Goal: Task Accomplishment & Management: Complete application form

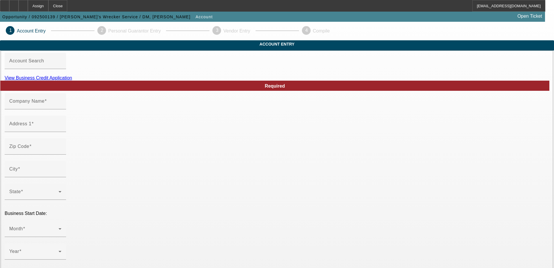
type input "[PERSON_NAME]'s Wrecker Service"
type input "123 main st"
type input "77001"
type input "[GEOGRAPHIC_DATA]"
type input "[PHONE_NUMBER]"
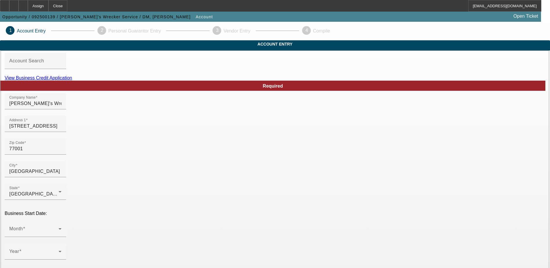
drag, startPoint x: 190, startPoint y: 138, endPoint x: 34, endPoint y: 122, distance: 156.8
type input "7707 Santa Lucia Ct"
click at [61, 152] on input "77001" at bounding box center [35, 148] width 52 height 7
type input "7700"
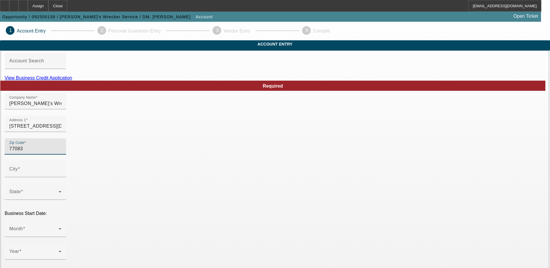
type input "77083"
type input "Houston"
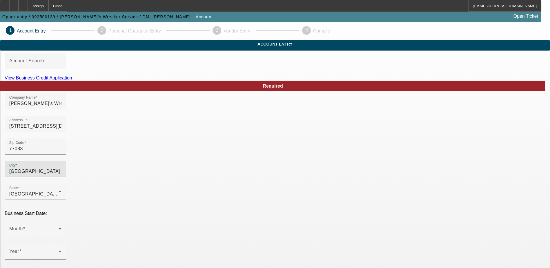
type input "Harris"
click at [230, 153] on div "Zip Code 77083" at bounding box center [275, 149] width 541 height 23
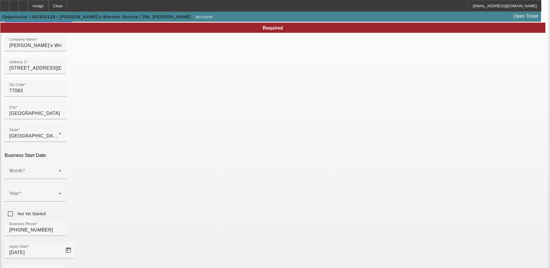
scroll to position [103, 0]
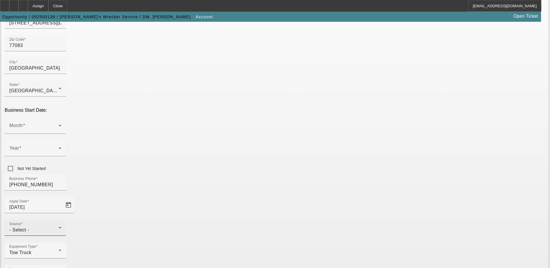
click at [59, 226] on div "- Select -" at bounding box center [33, 229] width 49 height 7
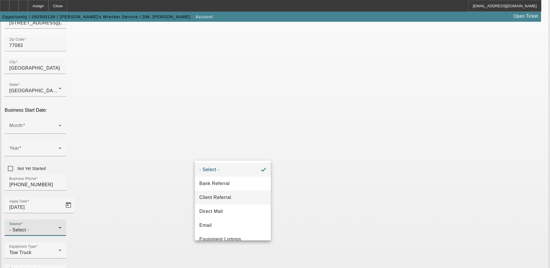
scroll to position [0, 0]
click at [229, 196] on span "Client Referral" at bounding box center [215, 197] width 32 height 7
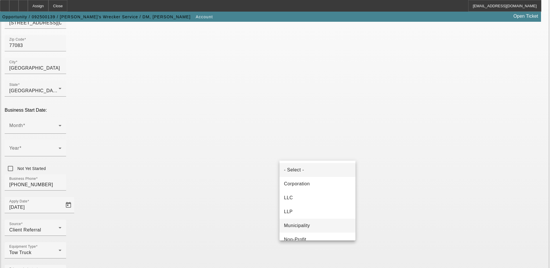
scroll to position [36, 0]
click at [312, 230] on span "Proprietorship" at bounding box center [299, 231] width 31 height 7
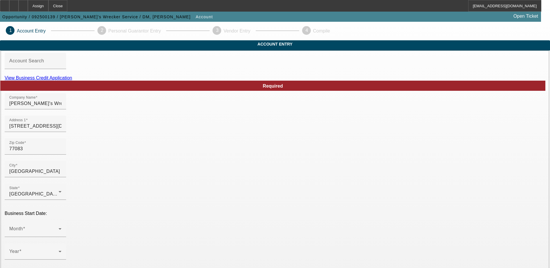
scroll to position [103, 0]
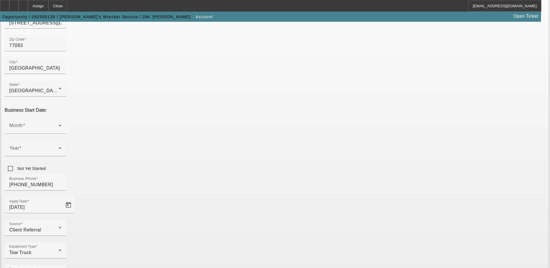
click at [59, 124] on span at bounding box center [33, 127] width 49 height 7
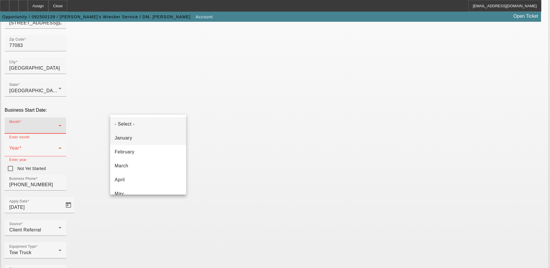
click at [165, 139] on mat-option "January" at bounding box center [148, 138] width 76 height 14
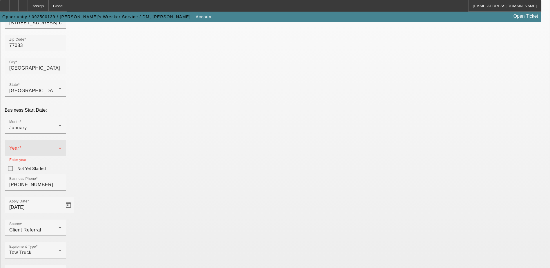
click at [59, 147] on span at bounding box center [33, 150] width 49 height 7
click at [205, 134] on span "2015" at bounding box center [204, 131] width 11 height 7
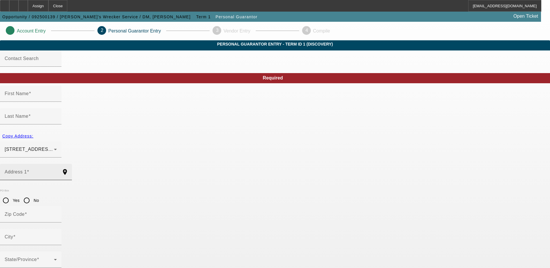
type input "Andrew"
type input "Mokoro"
type input "7707 Santa Lucia Ct"
radio input "true"
type input "77083"
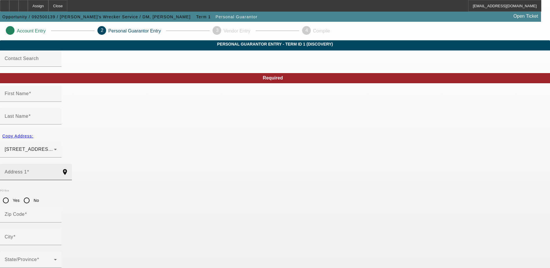
type input "Houston"
type input "[PHONE_NUMBER]"
type input "100"
type input "639-66-5252"
type input "michaelswreckerservice01@gmail.com"
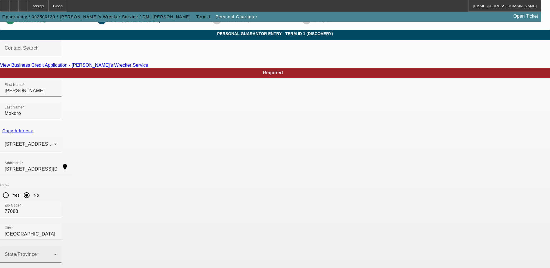
scroll to position [16, 0]
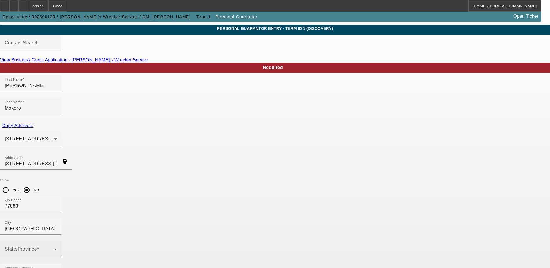
click at [54, 248] on span at bounding box center [29, 251] width 49 height 7
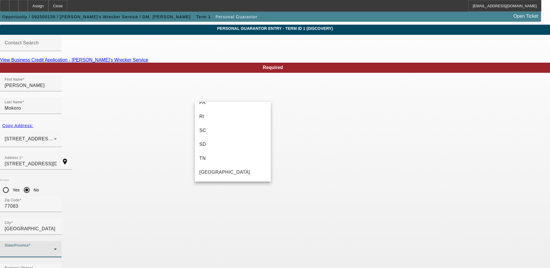
scroll to position [609, 0]
click at [228, 116] on mat-option "TX" at bounding box center [233, 115] width 76 height 14
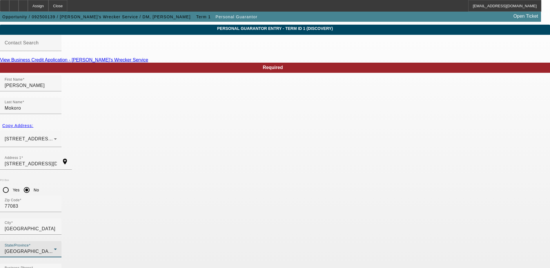
click at [307, 181] on mat-option "Yes" at bounding box center [303, 184] width 48 height 14
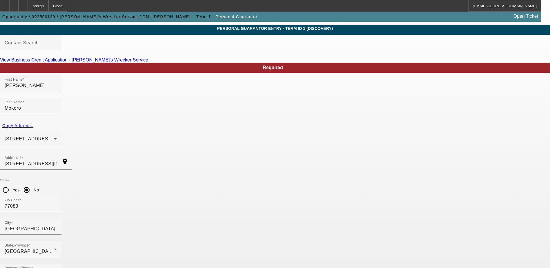
type input "$71,000.00"
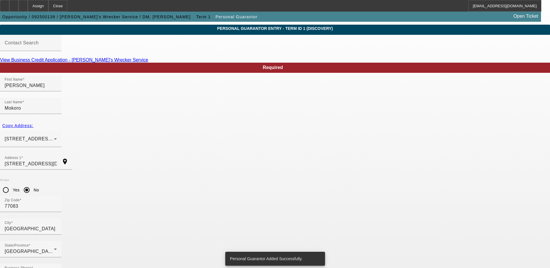
scroll to position [0, 0]
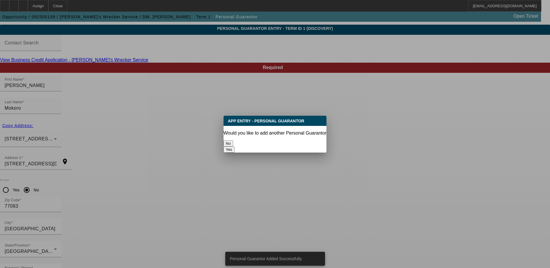
click at [233, 143] on button "No" at bounding box center [228, 143] width 10 height 6
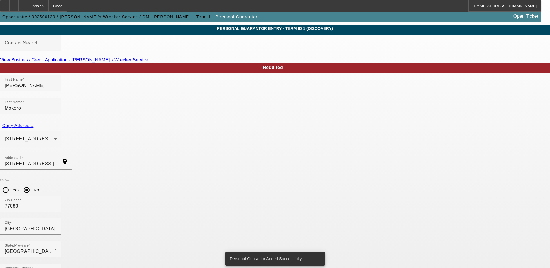
scroll to position [16, 0]
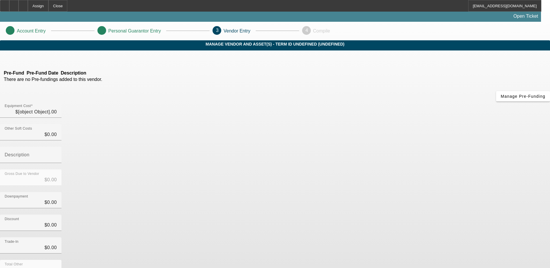
type input "$50,000.00"
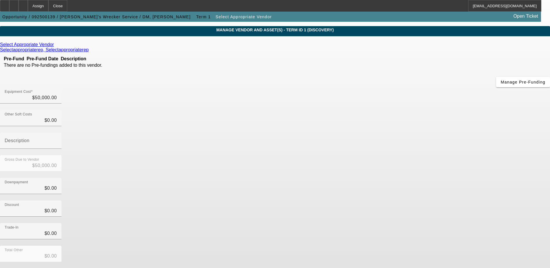
scroll to position [28, 0]
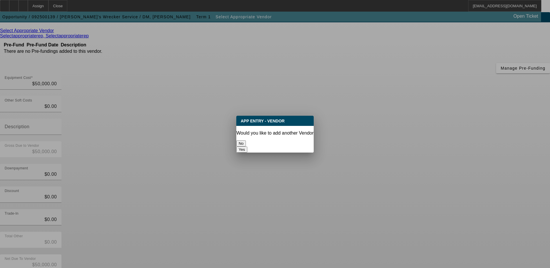
click at [246, 140] on button "No" at bounding box center [241, 143] width 10 height 6
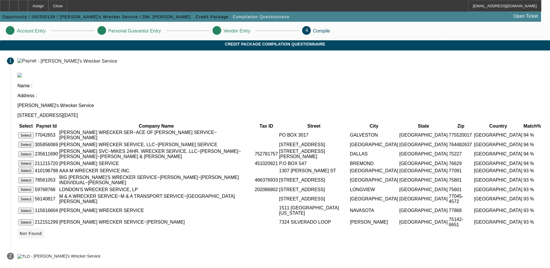
click at [42, 233] on span "Not Found" at bounding box center [31, 233] width 22 height 5
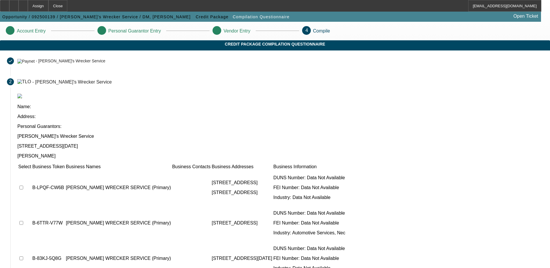
click at [31, 170] on td at bounding box center [24, 187] width 13 height 35
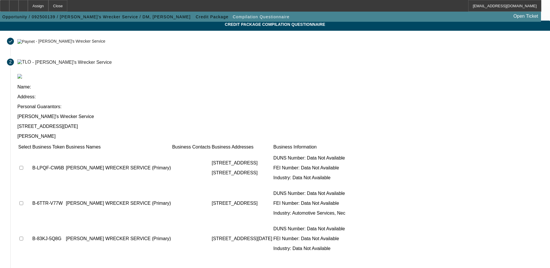
scroll to position [53, 0]
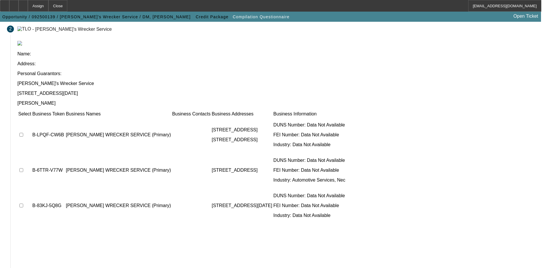
click at [31, 117] on td at bounding box center [24, 134] width 13 height 35
click at [23, 133] on input "checkbox" at bounding box center [21, 135] width 4 height 4
checkbox input "true"
click at [23, 168] on input "checkbox" at bounding box center [21, 170] width 4 height 4
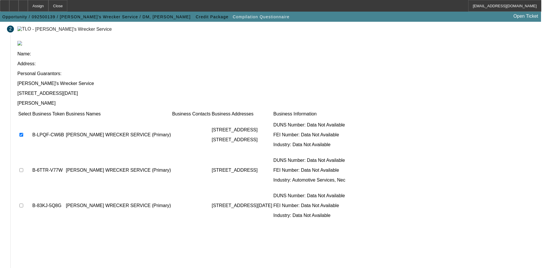
checkbox input "true"
click at [23, 203] on input "checkbox" at bounding box center [21, 205] width 4 height 4
checkbox input "true"
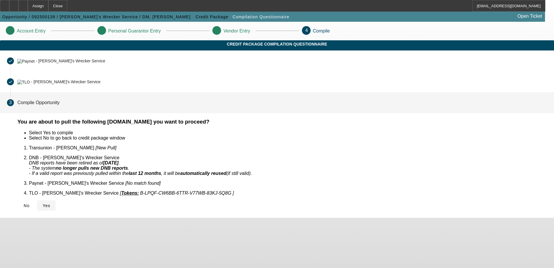
click at [43, 203] on icon at bounding box center [43, 205] width 0 height 5
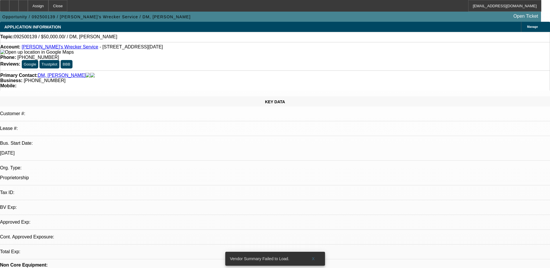
select select "0"
select select "2"
select select "0.1"
select select "4"
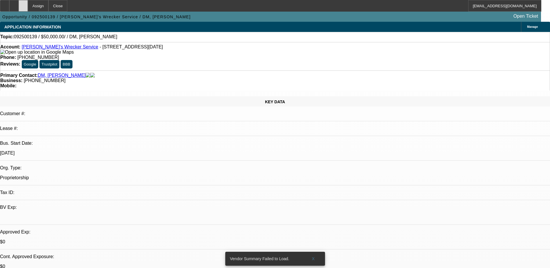
click at [28, 10] on div at bounding box center [23, 6] width 9 height 12
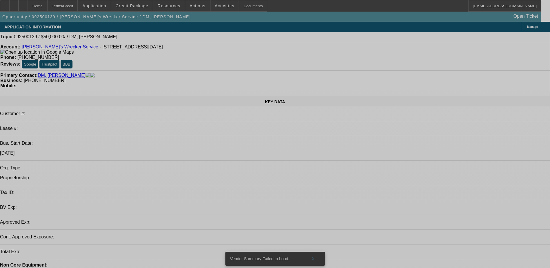
select select "0"
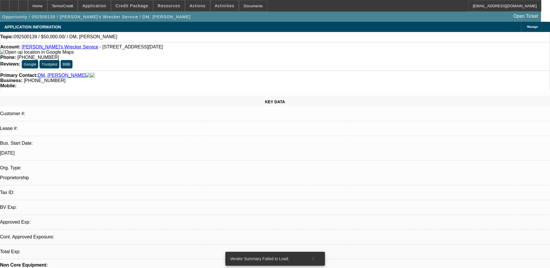
select select "2"
select select "0.1"
select select "4"
click at [521, 30] on div "Manage" at bounding box center [535, 27] width 29 height 10
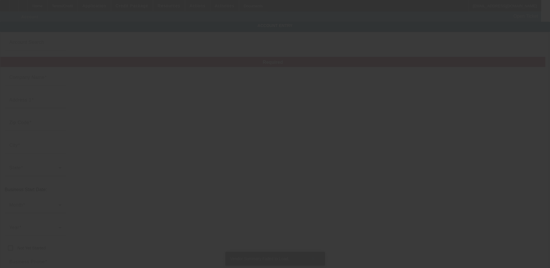
type input "Michael's Wrecker Service"
type input "7707 Santa Lucia Ct"
type input "77083"
type input "[GEOGRAPHIC_DATA]"
type input "[PHONE_NUMBER]"
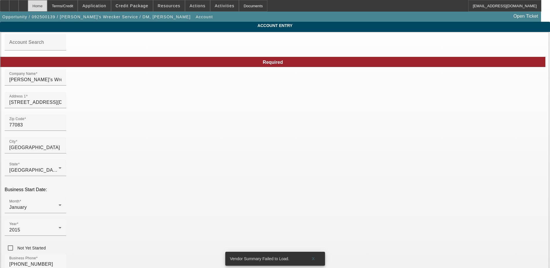
click at [47, 7] on div "Home" at bounding box center [37, 6] width 19 height 12
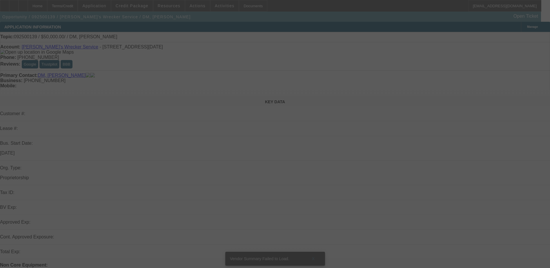
scroll to position [58, 0]
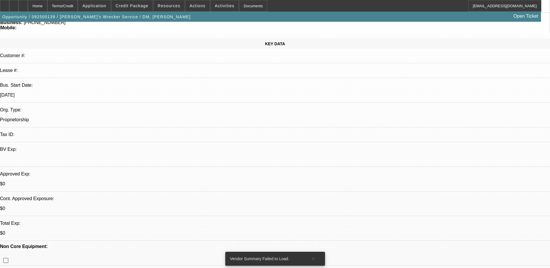
select select "0"
select select "2"
select select "0.1"
select select "4"
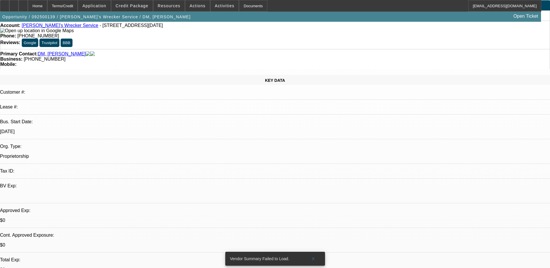
scroll to position [0, 0]
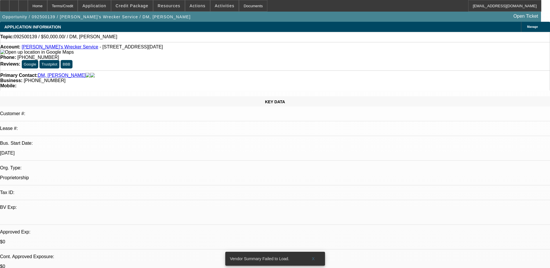
click at [60, 49] on link "[PERSON_NAME]'s Wrecker Service" at bounding box center [60, 46] width 77 height 5
click at [28, 6] on div at bounding box center [23, 6] width 9 height 12
select select "0"
select select "2"
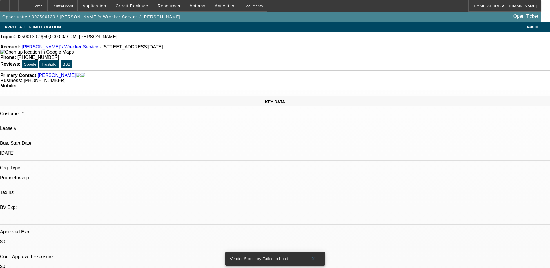
select select "0.1"
select select "4"
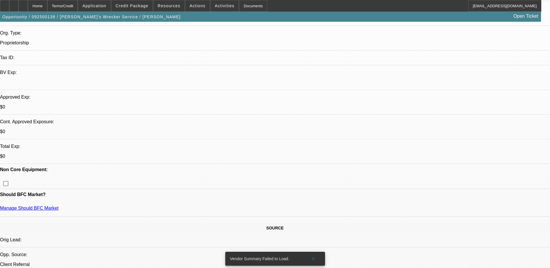
scroll to position [145, 0]
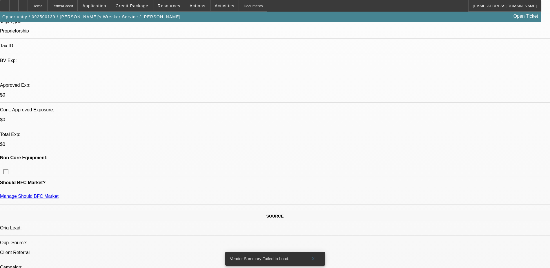
scroll to position [174, 0]
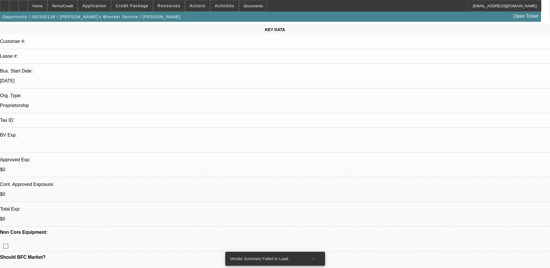
scroll to position [116, 0]
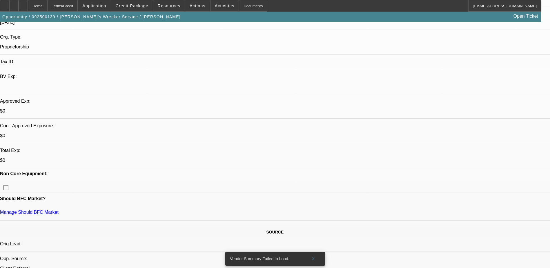
scroll to position [0, 0]
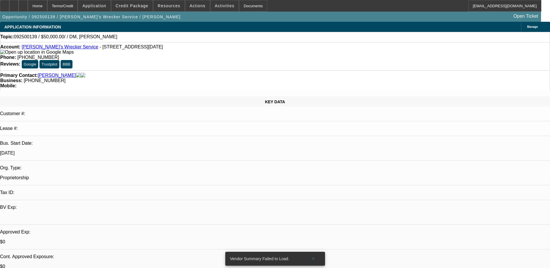
click at [521, 27] on div "Manage" at bounding box center [535, 27] width 29 height 10
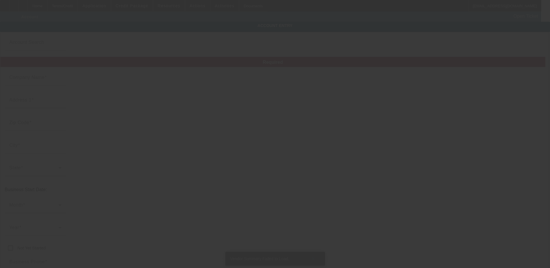
type input "Michael's Wrecker Service"
type input "7707 Santa Lucia Ct"
type input "77083"
type input "Houston"
type input "[PHONE_NUMBER]"
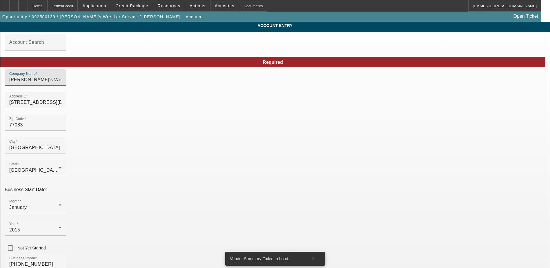
drag, startPoint x: 202, startPoint y: 83, endPoint x: 64, endPoint y: 88, distance: 138.0
paste input "Michael's Wrecker Service"
type input "Michael's Wrecker Service"
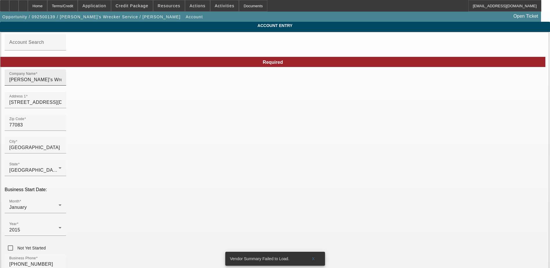
click at [61, 83] on input "Michael's Wrecker Service" at bounding box center [35, 79] width 52 height 7
drag, startPoint x: 156, startPoint y: 89, endPoint x: 19, endPoint y: 89, distance: 137.1
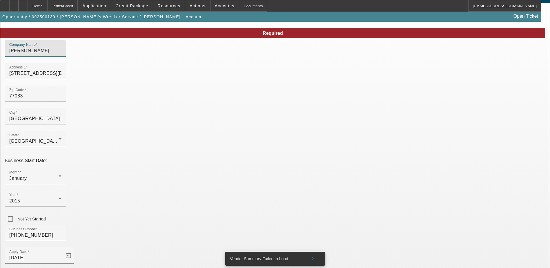
scroll to position [74, 0]
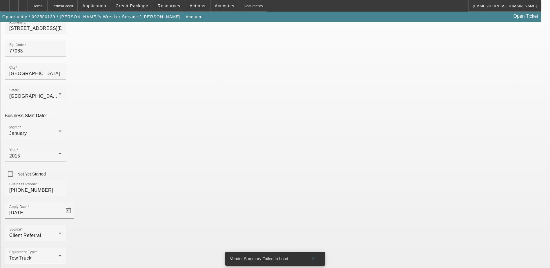
type input "[PERSON_NAME]"
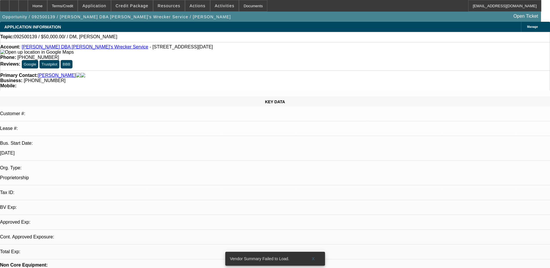
select select "0"
select select "2"
select select "0.1"
select select "4"
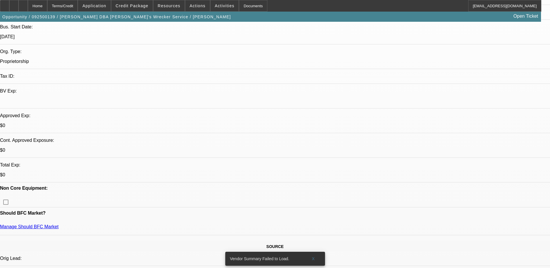
scroll to position [116, 0]
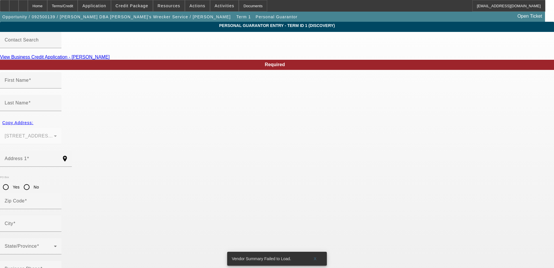
type input "Andrew"
type input "Mokoro"
type input "7707 Santa Lucia Ct"
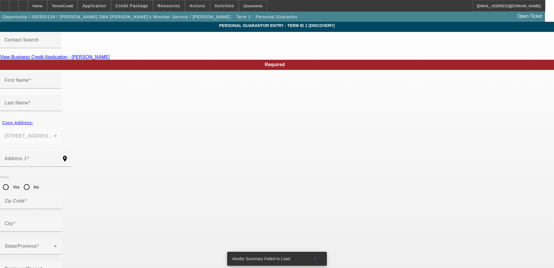
radio input "true"
type input "77083"
type input "[GEOGRAPHIC_DATA]"
type input "[PHONE_NUMBER]"
type input "100"
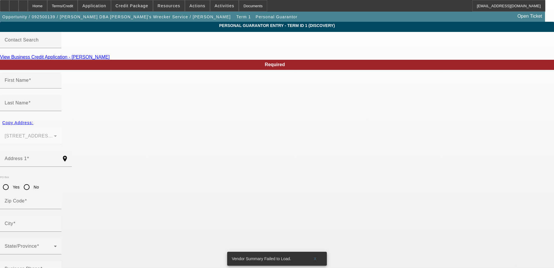
type input "639-66-5252"
type input "michaelswreckerservice01@gmail.com"
type input "$71,000.00"
type input "Michael"
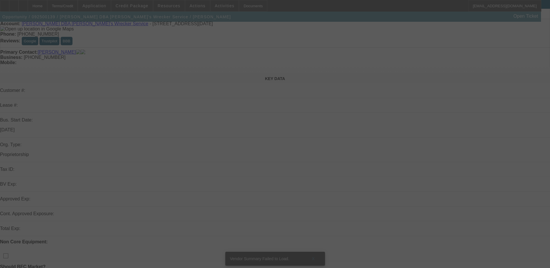
scroll to position [58, 0]
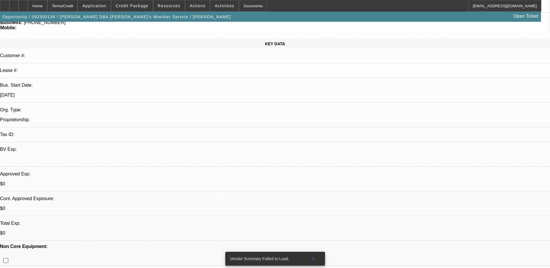
select select "0"
select select "2"
select select "0.1"
select select "4"
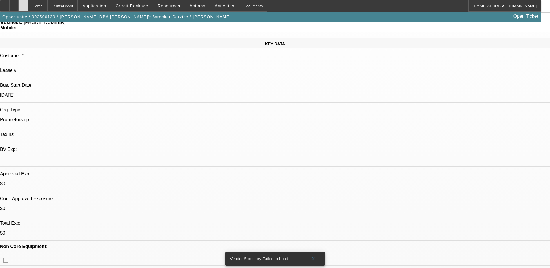
click at [28, 6] on div at bounding box center [23, 6] width 9 height 12
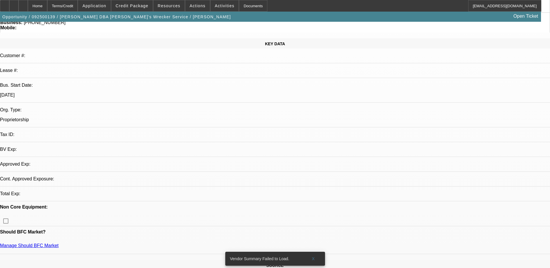
select select "0"
select select "2"
select select "0.1"
select select "4"
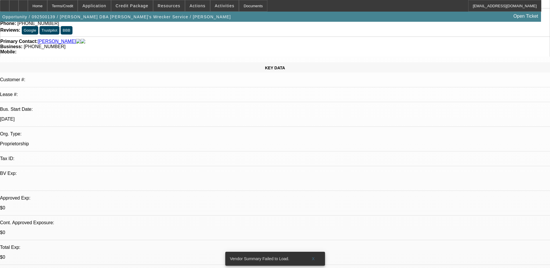
scroll to position [116, 0]
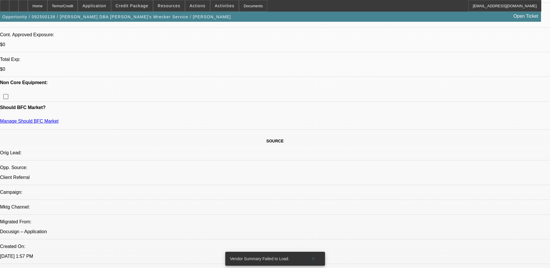
scroll to position [174, 0]
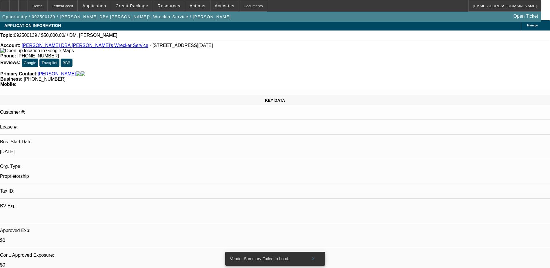
scroll to position [0, 0]
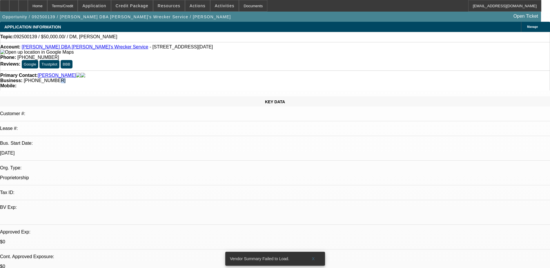
drag, startPoint x: 232, startPoint y: 62, endPoint x: 228, endPoint y: 65, distance: 4.6
click at [66, 78] on span "(832) 877-4102" at bounding box center [45, 80] width 42 height 5
drag, startPoint x: 228, startPoint y: 65, endPoint x: 235, endPoint y: 65, distance: 7.5
click at [235, 78] on div "Business: (832) 877-4102" at bounding box center [274, 80] width 549 height 5
drag, startPoint x: 235, startPoint y: 64, endPoint x: 207, endPoint y: 68, distance: 28.1
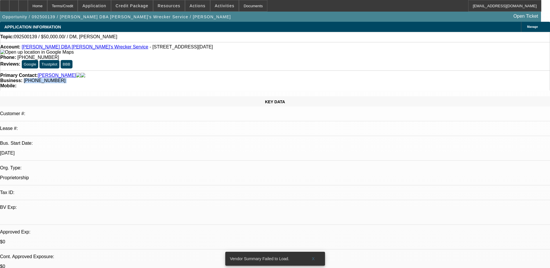
click at [207, 70] on div "Primary Contact: Mokoro, Andrew Business: (832) 877-4102 Mobile:" at bounding box center [275, 80] width 550 height 20
click at [123, 96] on div "KEY DATA Customer #: Lease #: Bus. Start Date: 1/1/15 Org. Type: Proprietorship…" at bounding box center [275, 223] width 550 height 255
click at [100, 6] on span "Application" at bounding box center [94, 5] width 24 height 5
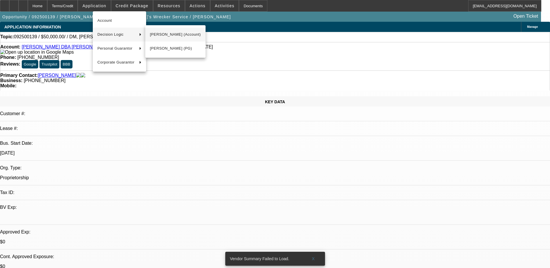
click at [192, 38] on button "Andrew Mokoro (Account)" at bounding box center [175, 35] width 60 height 14
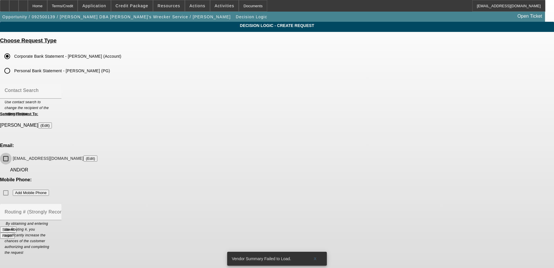
click at [12, 153] on input "michaelswreckerservice01@gmail.com (Edit)" at bounding box center [6, 159] width 12 height 12
click at [17, 226] on button "Submit" at bounding box center [8, 229] width 17 height 6
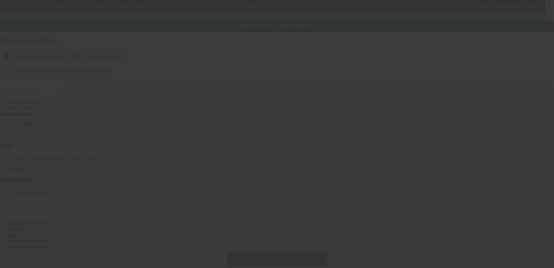
checkbox input "false"
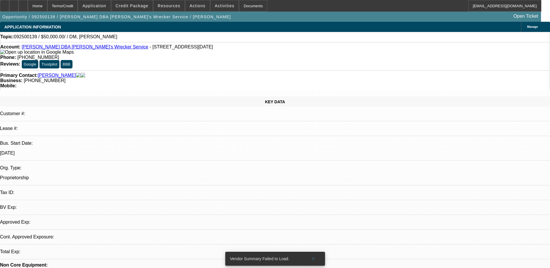
select select "0"
select select "2"
select select "0.1"
select select "4"
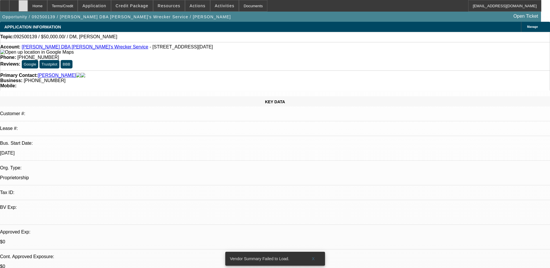
click at [28, 6] on div at bounding box center [23, 6] width 9 height 12
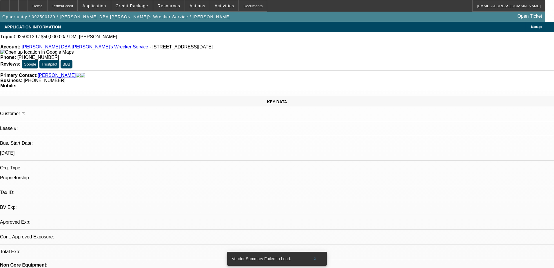
select select "0"
select select "2"
select select "0.1"
select select "4"
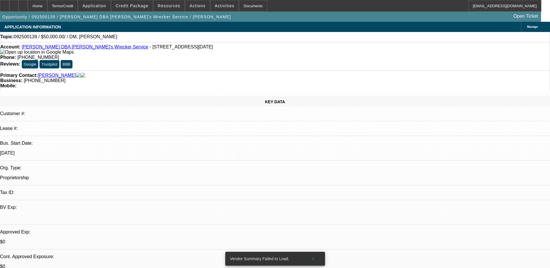
scroll to position [22, 0]
click at [28, 5] on div at bounding box center [23, 6] width 9 height 12
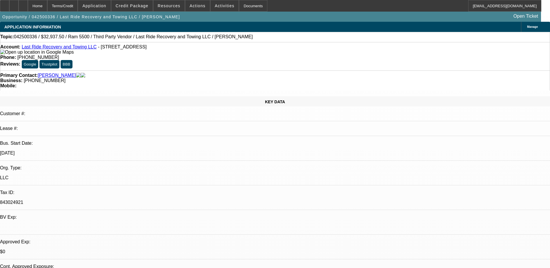
select select "0.15"
select select "0"
select select "3"
select select "0.1"
select select "4"
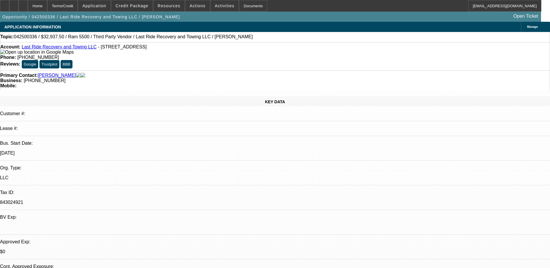
select select "0.15"
select select "0"
select select "3"
select select "0.1"
select select "4"
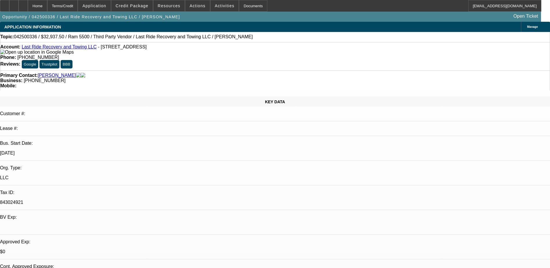
select select "0.15"
select select "0"
select select "3"
select select "0"
select select "6"
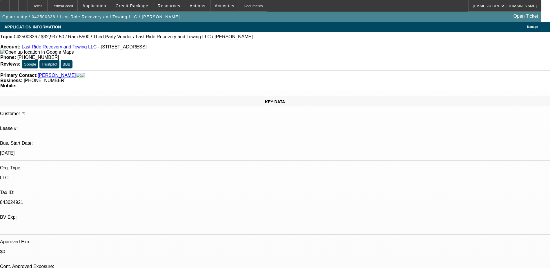
select select "0.15"
select select "2"
select select "0.1"
select select "4"
drag, startPoint x: 37, startPoint y: 8, endPoint x: 31, endPoint y: 11, distance: 7.0
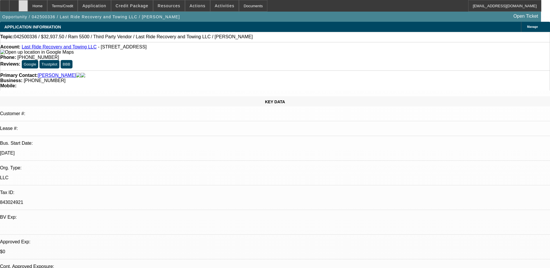
click at [28, 10] on div at bounding box center [23, 6] width 9 height 12
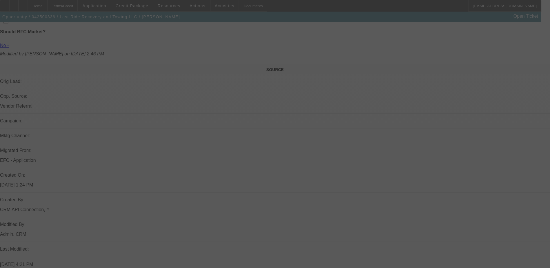
select select "0.15"
select select "0"
select select "0.1"
select select "0.15"
select select "0"
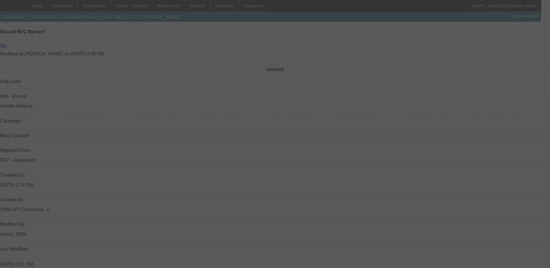
select select "0.1"
select select "0.15"
select select "0"
select select "0.15"
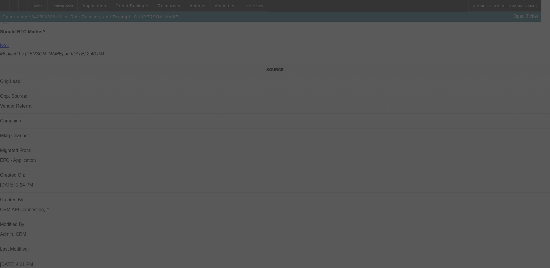
select select "0.1"
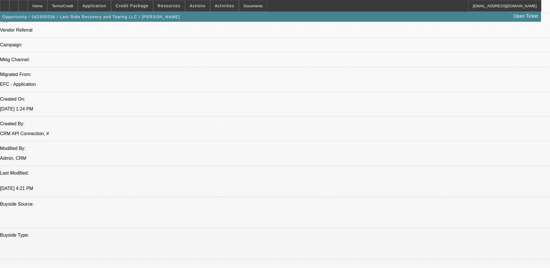
select select "1"
select select "3"
select select "4"
select select "1"
select select "3"
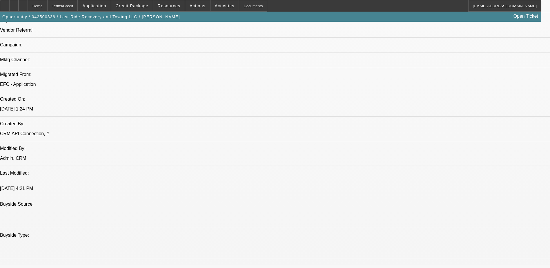
select select "4"
select select "1"
select select "3"
select select "6"
select select "1"
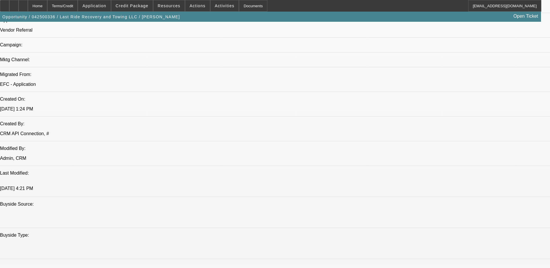
select select "2"
select select "4"
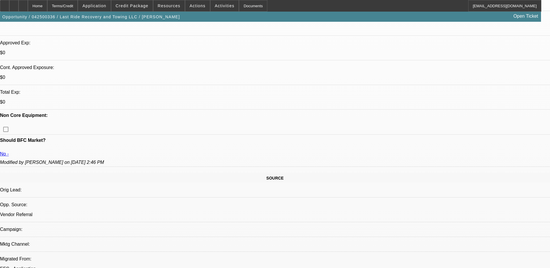
scroll to position [136, 0]
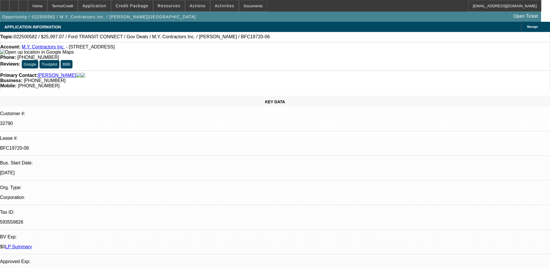
select select "0"
select select "6"
select select "0"
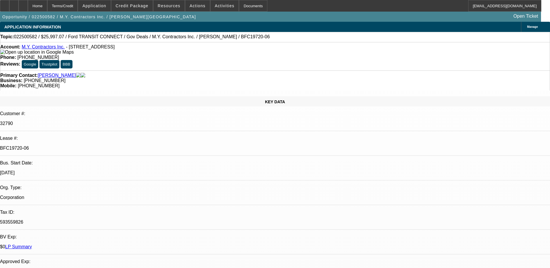
select select "0"
select select "6"
select select "0"
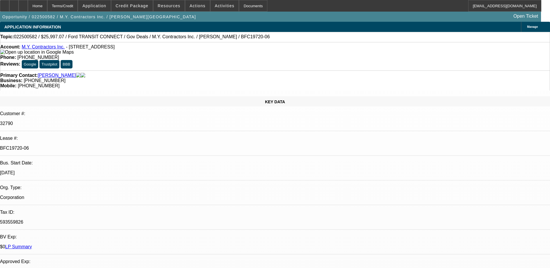
select select "0"
select select "6"
select select "0"
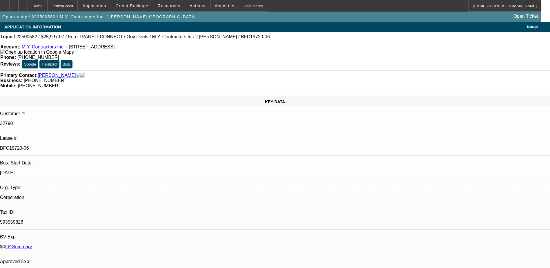
select select "6"
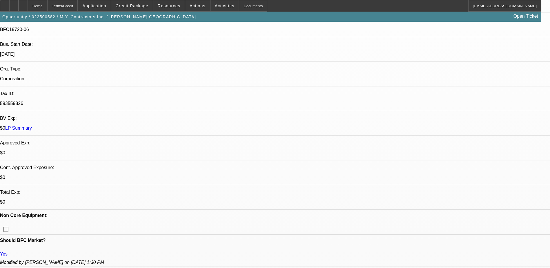
scroll to position [58, 0]
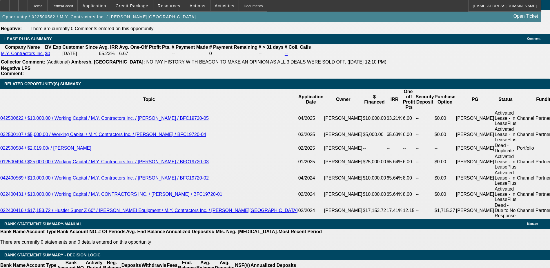
scroll to position [985, 0]
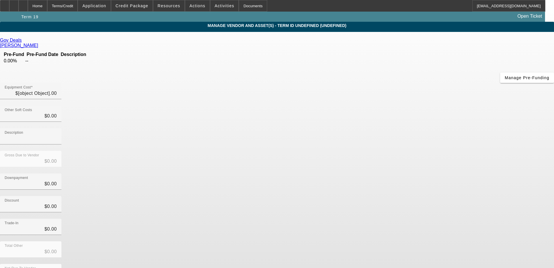
type input "$22,990.00"
type input "$3,007.07"
type input "Taxes and fees"
type input "$25,997.07"
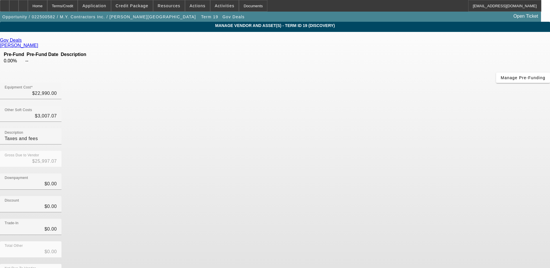
click at [23, 42] on icon at bounding box center [23, 40] width 0 height 5
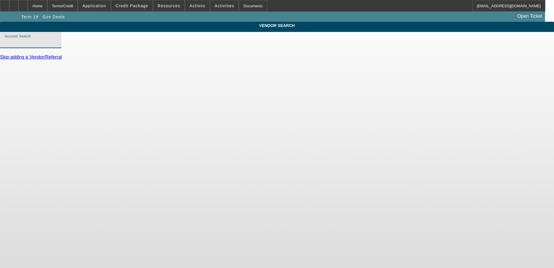
click at [57, 46] on input "Account Search" at bounding box center [31, 42] width 52 height 7
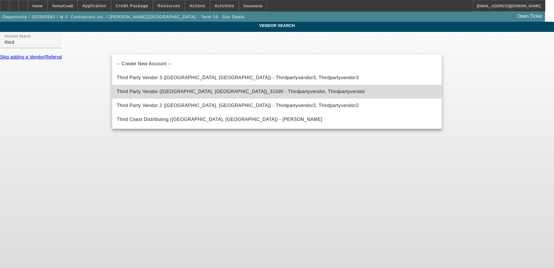
click at [199, 89] on span "Third Party Vendor (Northbrook, IL)_31590 - Thirdpartyvendor, Thirdpartyvendor" at bounding box center [241, 91] width 248 height 7
type input "Third Party Vendor (Northbrook, IL)_31590 - Thirdpartyvendor, Thirdpartyvendor"
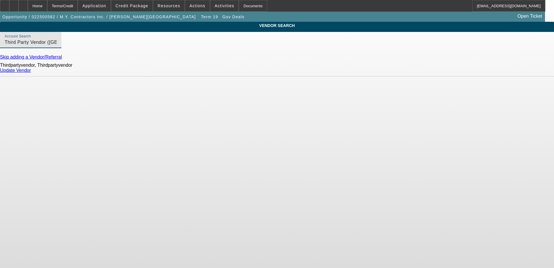
click at [31, 73] on link "Update Vendor" at bounding box center [15, 70] width 31 height 5
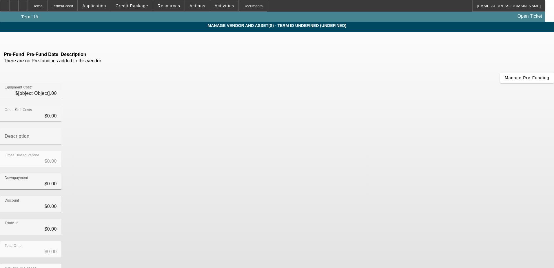
type input "$22,990.00"
type input "$3,007.07"
type input "Taxes and fees"
type input "$25,997.07"
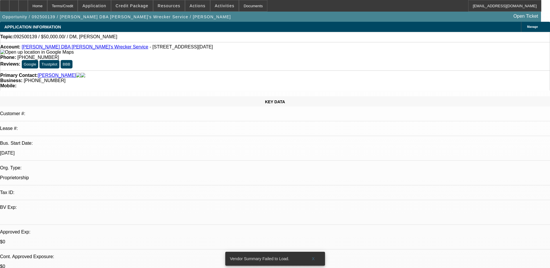
select select "0"
select select "2"
select select "0.1"
select select "4"
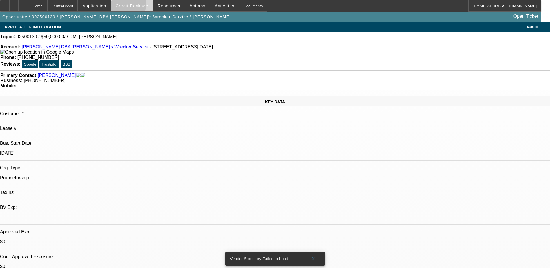
click at [136, 5] on span "Credit Package" at bounding box center [132, 5] width 33 height 5
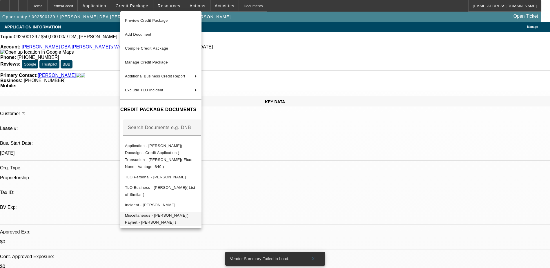
click at [197, 215] on span "Miscellaneous - [PERSON_NAME]( Paynet - [PERSON_NAME] )" at bounding box center [161, 219] width 72 height 14
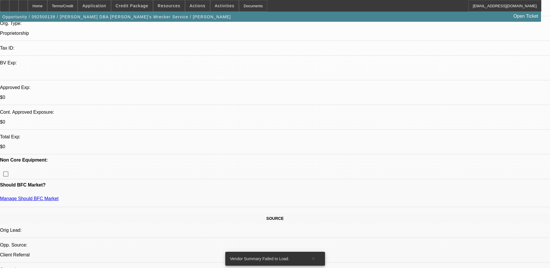
scroll to position [145, 0]
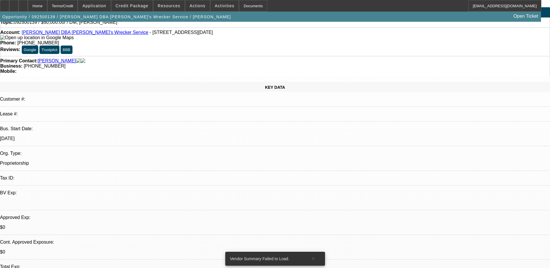
scroll to position [0, 0]
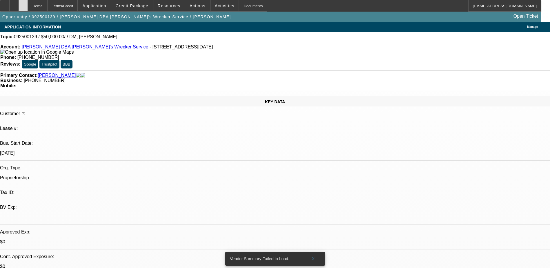
click at [28, 5] on div at bounding box center [23, 6] width 9 height 12
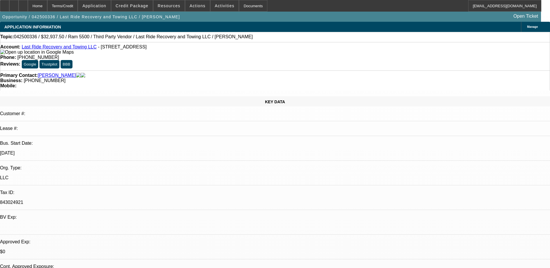
select select "0.15"
select select "0"
select select "3"
select select "0.1"
select select "4"
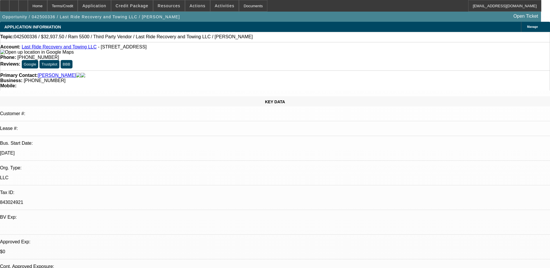
select select "0.15"
select select "0"
select select "3"
select select "0.1"
select select "4"
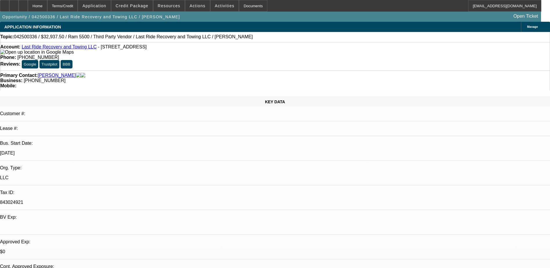
select select "0.15"
select select "0"
select select "3"
select select "0"
select select "6"
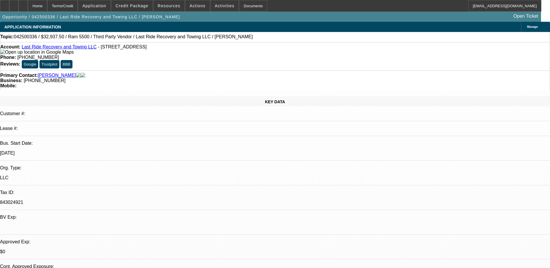
select select "0.15"
select select "2"
select select "0.1"
select select "4"
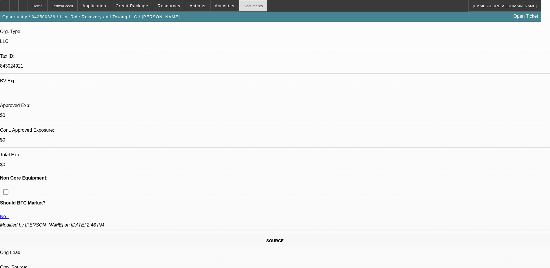
scroll to position [136, 0]
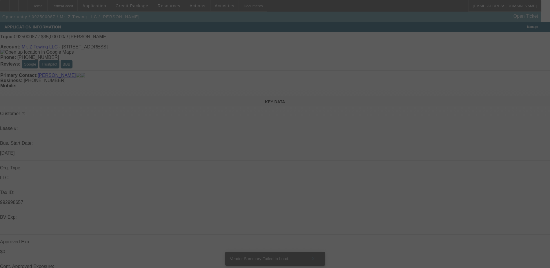
select select "0"
select select "2"
select select "0.1"
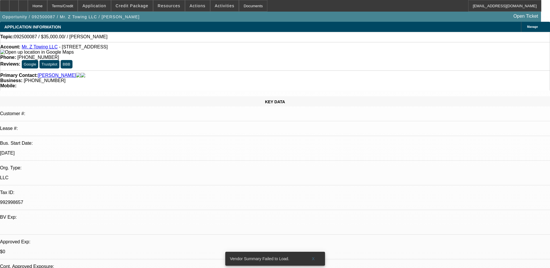
select select "1"
select select "2"
select select "4"
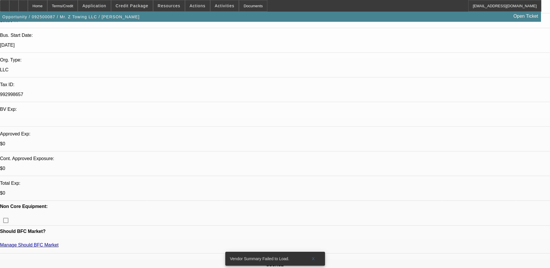
scroll to position [116, 0]
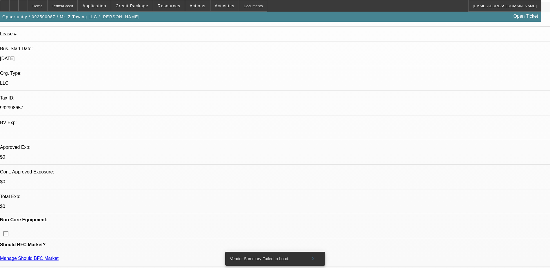
scroll to position [0, 0]
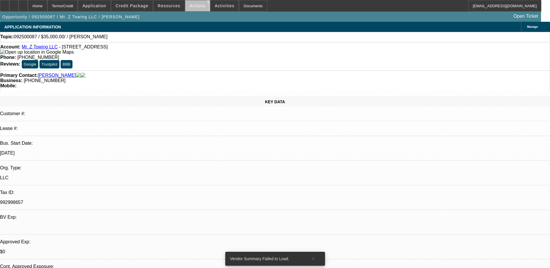
click at [193, 9] on span at bounding box center [197, 6] width 25 height 14
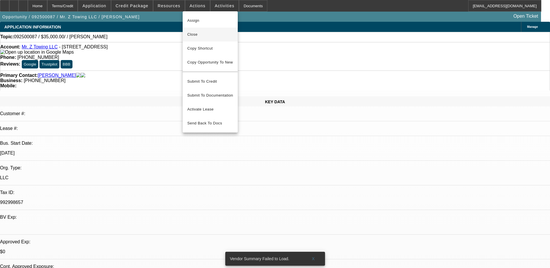
click at [210, 39] on button "Close" at bounding box center [210, 35] width 55 height 14
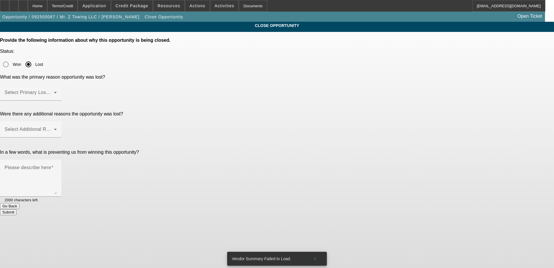
click at [61, 101] on div at bounding box center [30, 104] width 61 height 6
click at [54, 91] on span at bounding box center [29, 94] width 49 height 7
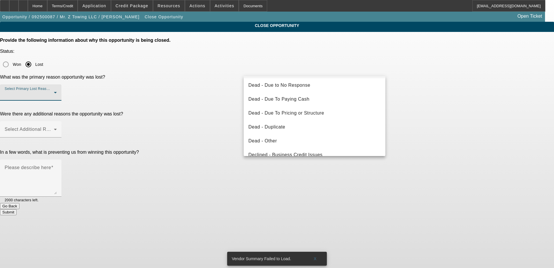
scroll to position [78, 0]
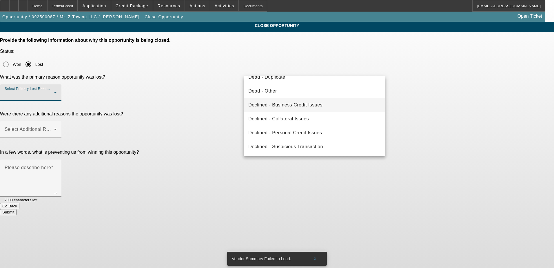
click at [333, 104] on mat-option "Declined - Business Credit Issues" at bounding box center [315, 105] width 142 height 14
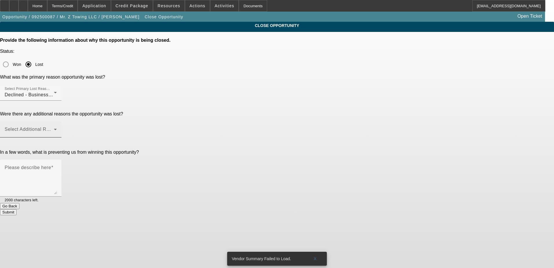
click at [57, 121] on div "Select Additional Reasons" at bounding box center [31, 129] width 52 height 16
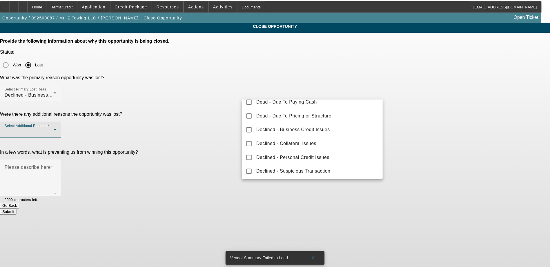
scroll to position [64, 0]
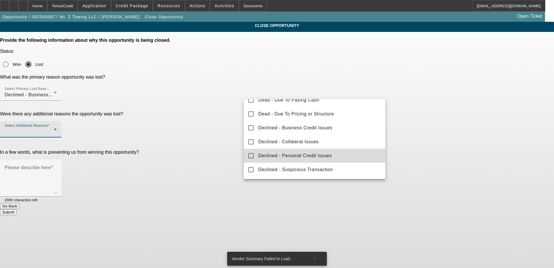
click at [330, 159] on span "Declined - Personal Credit Issues" at bounding box center [295, 155] width 74 height 7
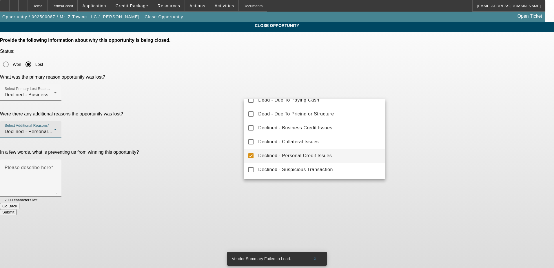
click at [485, 126] on div at bounding box center [277, 134] width 554 height 268
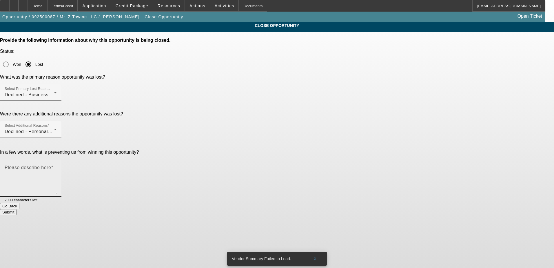
click at [57, 166] on textarea "Please describe here" at bounding box center [31, 180] width 52 height 28
click at [403, 121] on div "CLOSE OPPORTUNITY Provide the following information about why this opportunity …" at bounding box center [277, 118] width 554 height 193
drag, startPoint x: 375, startPoint y: 117, endPoint x: 351, endPoint y: 125, distance: 25.1
click at [57, 166] on textarea "Start-up business with a very old PG and very light credit, no one to cosign" at bounding box center [31, 180] width 52 height 28
click at [432, 133] on div "CLOSE OPPORTUNITY Provide the following information about why this opportunity …" at bounding box center [277, 118] width 554 height 193
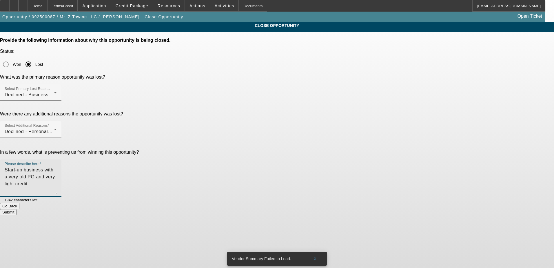
drag, startPoint x: 348, startPoint y: 116, endPoint x: 353, endPoint y: 119, distance: 5.3
click at [57, 166] on textarea "Start-up business with a very old PG and very light credit" at bounding box center [31, 180] width 52 height 28
drag, startPoint x: 341, startPoint y: 119, endPoint x: 289, endPoint y: 121, distance: 51.7
click at [57, 166] on textarea "Start-up business with a very old PG and very light credit" at bounding box center [31, 180] width 52 height 28
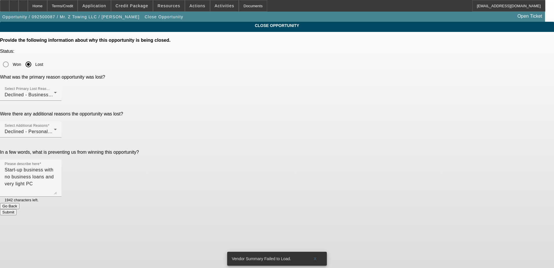
click at [455, 144] on app-close-opportunity "CLOSE OPPORTUNITY Provide the following information about why this opportunity …" at bounding box center [277, 118] width 554 height 193
click at [57, 166] on textarea "Start-up business with no business loans and very light PC" at bounding box center [31, 180] width 52 height 28
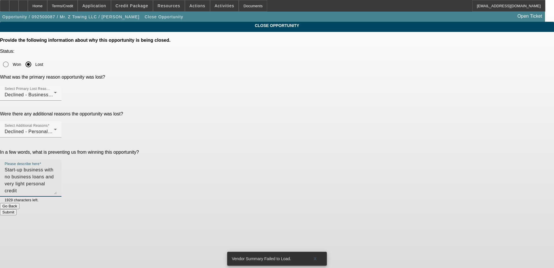
type textarea "Start-up business with no business loans and very light personal credit"
click at [397, 134] on div "CLOSE OPPORTUNITY Provide the following information about why this opportunity …" at bounding box center [277, 118] width 554 height 193
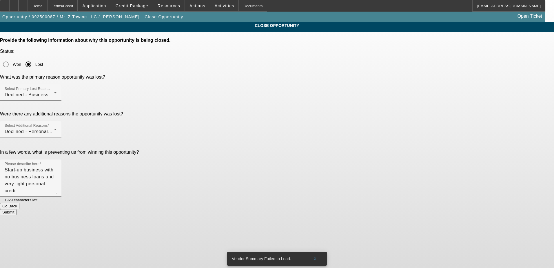
click at [17, 209] on button "Submit" at bounding box center [8, 212] width 17 height 6
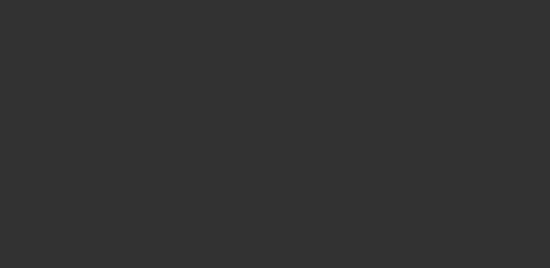
select select "0"
select select "2"
select select "0.1"
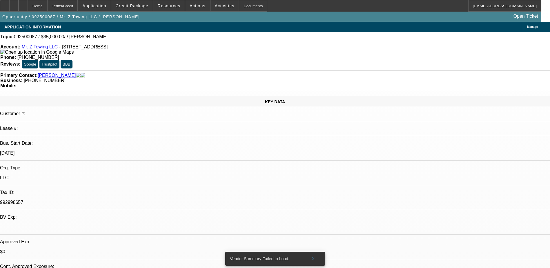
select select "1"
select select "2"
select select "4"
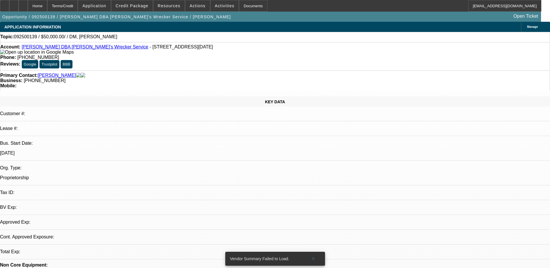
select select "0"
select select "2"
select select "0.1"
select select "1"
select select "2"
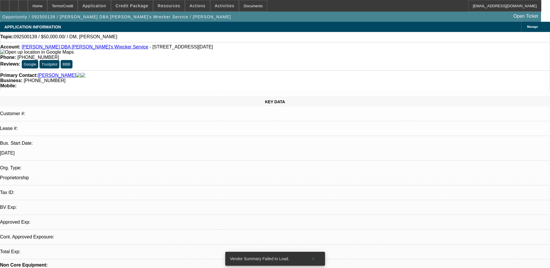
select select "4"
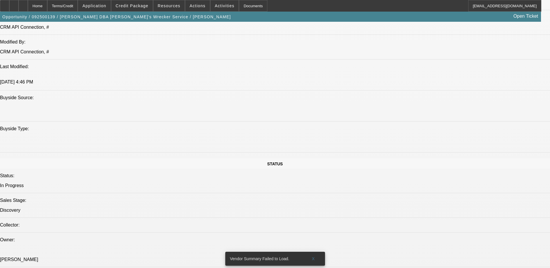
scroll to position [377, 0]
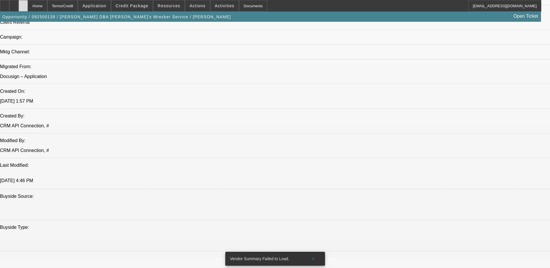
click at [28, 10] on div at bounding box center [23, 6] width 9 height 12
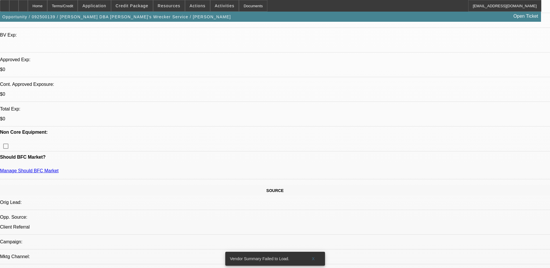
select select "0"
select select "2"
select select "0.1"
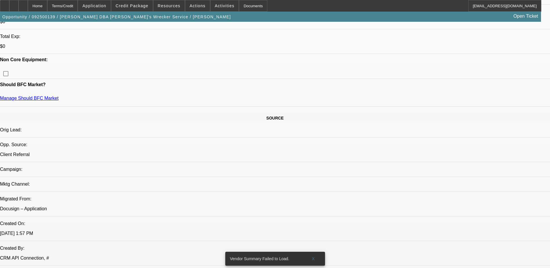
select select "1"
select select "2"
select select "4"
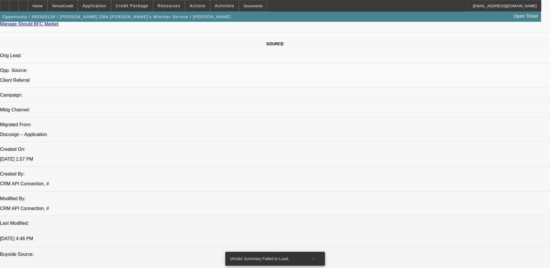
scroll to position [316, 0]
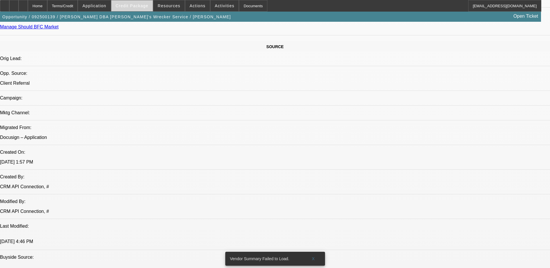
click at [143, 10] on span at bounding box center [131, 6] width 41 height 14
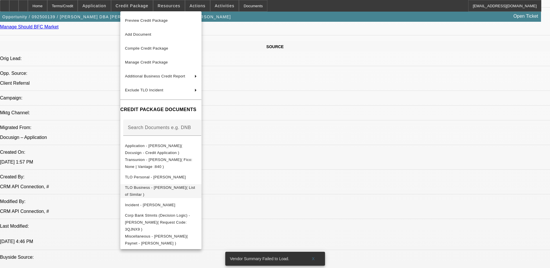
scroll to position [461, 0]
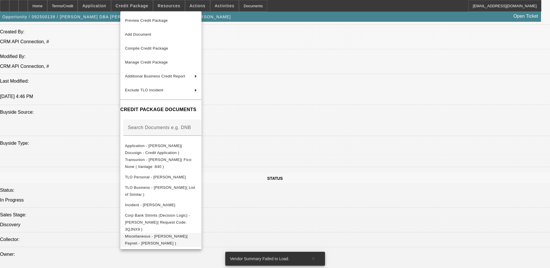
click at [201, 233] on button "Miscellaneous - [PERSON_NAME]( Paynet - [PERSON_NAME] )" at bounding box center [160, 240] width 81 height 14
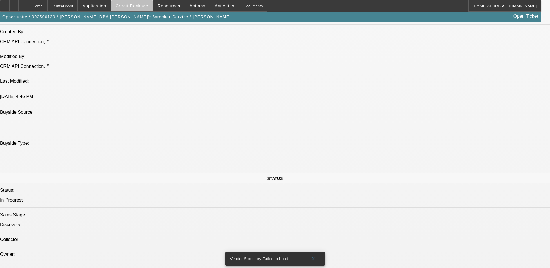
click at [147, 6] on span "Credit Package" at bounding box center [132, 5] width 33 height 5
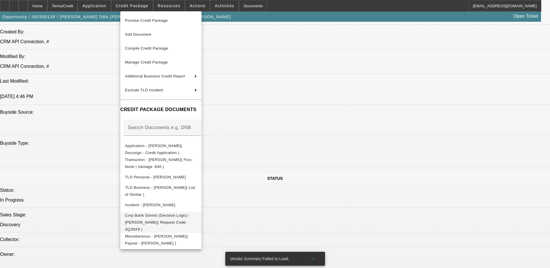
click at [190, 215] on span "Corp Bank Stmnts (Decision Logic) - Andrew Mokoro( Request Code: 3QJNX9 )" at bounding box center [157, 222] width 65 height 18
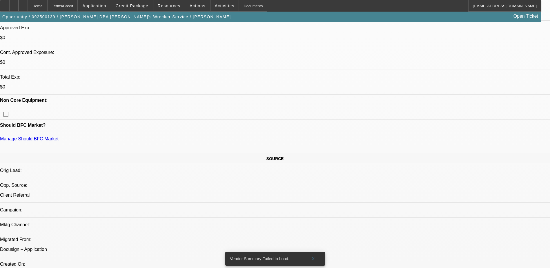
scroll to position [374, 0]
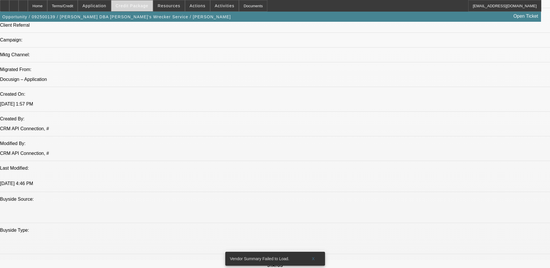
drag, startPoint x: 134, startPoint y: 6, endPoint x: 134, endPoint y: 11, distance: 5.0
click at [134, 6] on span "Credit Package" at bounding box center [132, 5] width 33 height 5
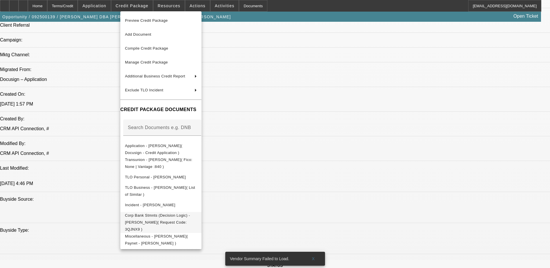
click at [201, 221] on button "Corp Bank Stmnts (Decision Logic) - Andrew Mokoro( Request Code: 3QJNX9 )" at bounding box center [160, 222] width 81 height 21
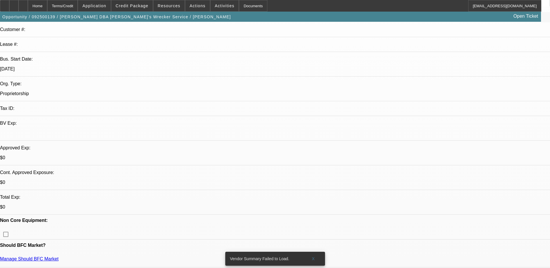
scroll to position [0, 0]
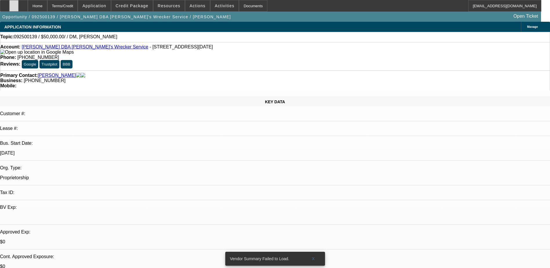
click at [19, 8] on div at bounding box center [13, 6] width 9 height 12
click at [144, 8] on span at bounding box center [131, 6] width 41 height 14
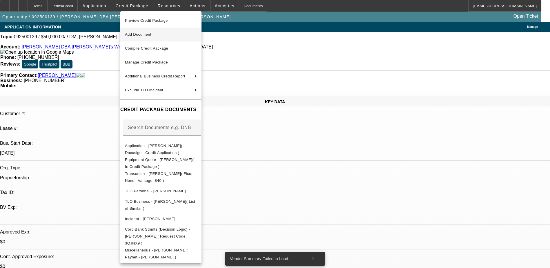
click at [174, 37] on span "Add Document" at bounding box center [161, 34] width 72 height 7
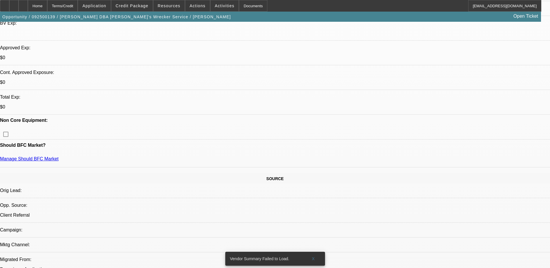
scroll to position [232, 0]
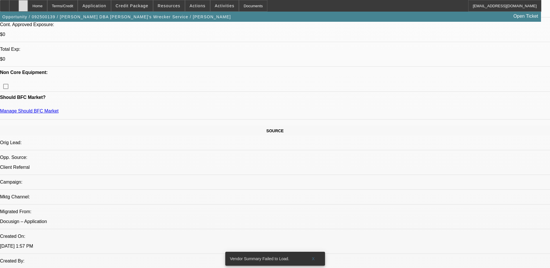
click at [23, 4] on icon at bounding box center [23, 4] width 0 height 0
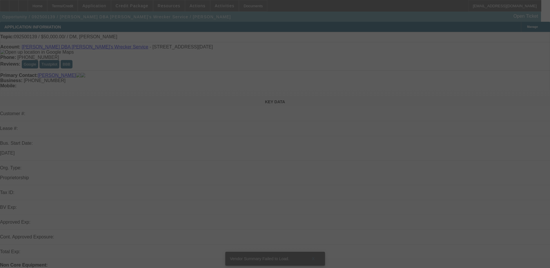
select select "0"
select select "2"
select select "0.1"
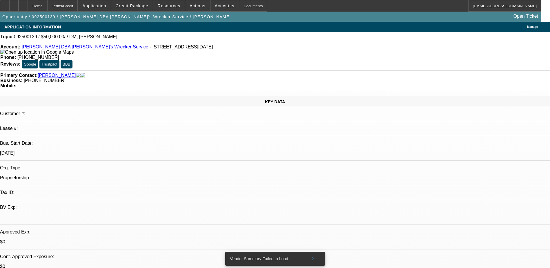
select select "1"
select select "2"
select select "4"
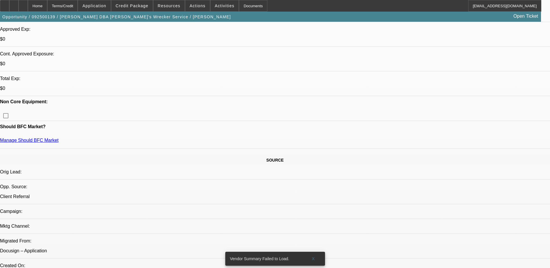
scroll to position [203, 0]
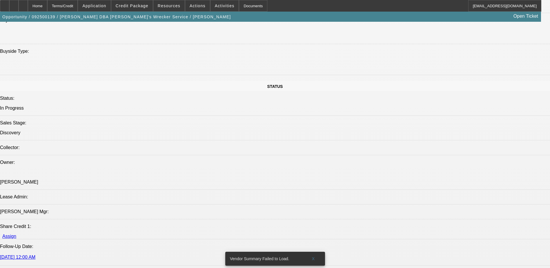
scroll to position [609, 0]
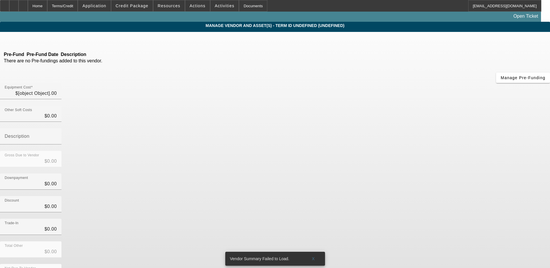
type input "$50,000.00"
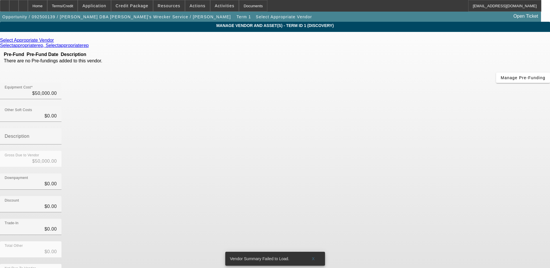
click at [159, 42] on div "Select Appropriate Vendor" at bounding box center [275, 40] width 550 height 5
click at [55, 41] on icon at bounding box center [55, 40] width 0 height 5
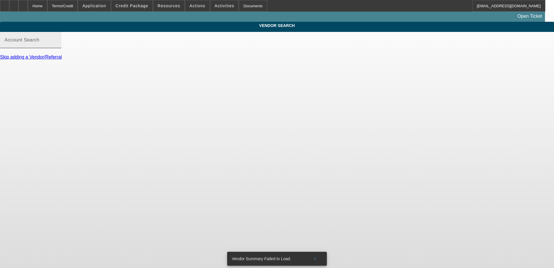
click at [57, 46] on input "Account Search" at bounding box center [31, 42] width 52 height 7
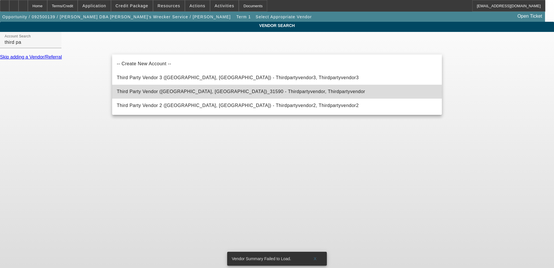
click at [182, 92] on span "Third Party Vendor ([GEOGRAPHIC_DATA], [GEOGRAPHIC_DATA])_31590 - Thirdpartyven…" at bounding box center [241, 91] width 248 height 5
type input "Third Party Vendor ([GEOGRAPHIC_DATA], [GEOGRAPHIC_DATA])_31590 - Thirdpartyven…"
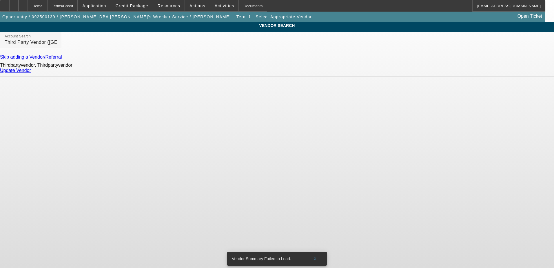
click at [31, 73] on link "Update Vendor" at bounding box center [15, 70] width 31 height 5
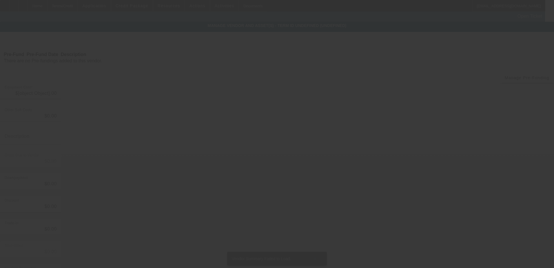
type input "$50,000.00"
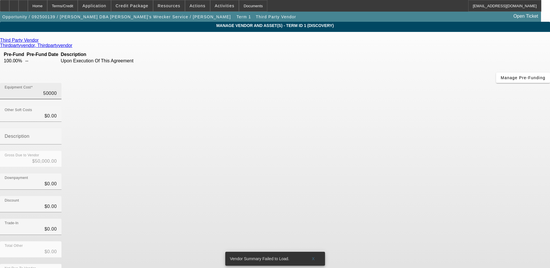
click at [57, 90] on input "50000" at bounding box center [31, 93] width 52 height 7
type input "5"
type input "$5.00"
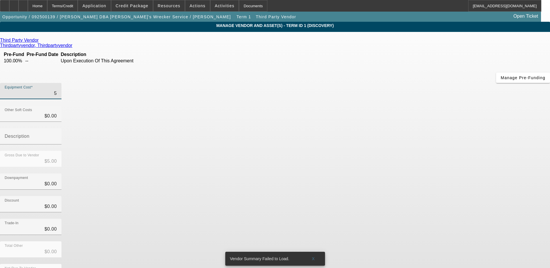
type input "55"
type input "$55.00"
type input "550"
type input "$550.00"
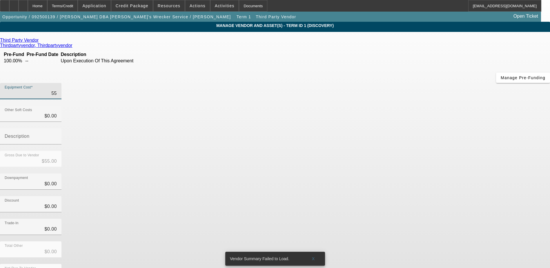
type input "$550.00"
type input "5500"
type input "$5,500.00"
type input "55000"
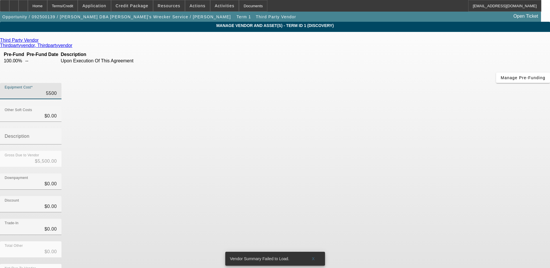
type input "$55,000.00"
click at [433, 173] on div "Downpayment $0.00" at bounding box center [275, 184] width 550 height 23
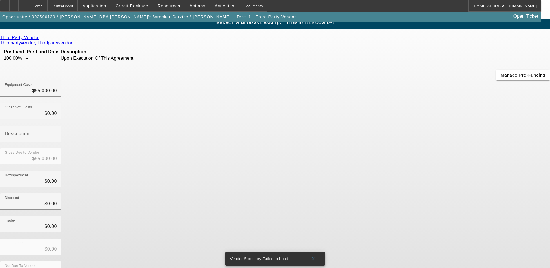
scroll to position [4, 0]
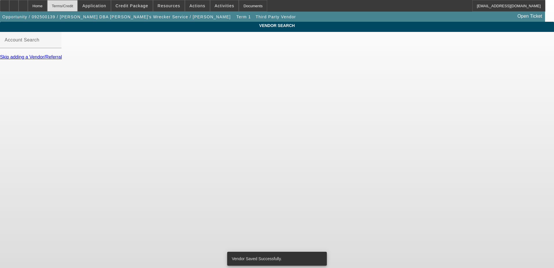
click at [70, 8] on div "Terms/Credit" at bounding box center [62, 6] width 31 height 12
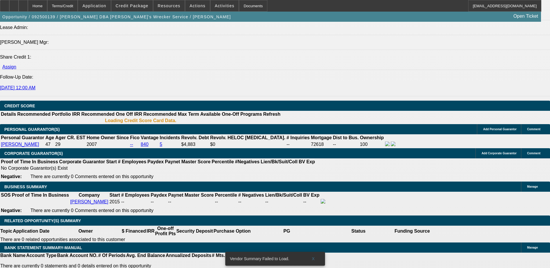
select select "0"
select select "2"
select select "0.1"
select select "4"
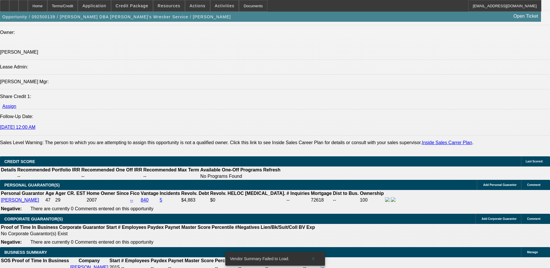
scroll to position [719, 0]
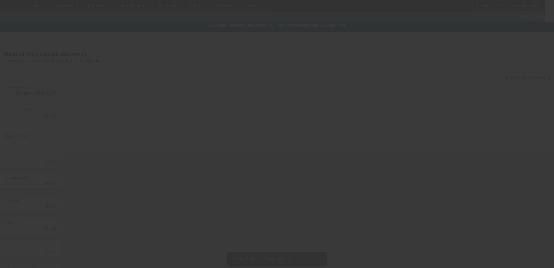
type input "$55,000.00"
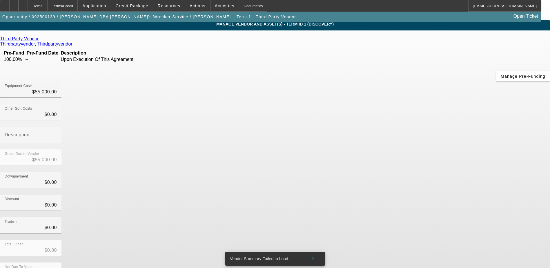
scroll to position [4, 0]
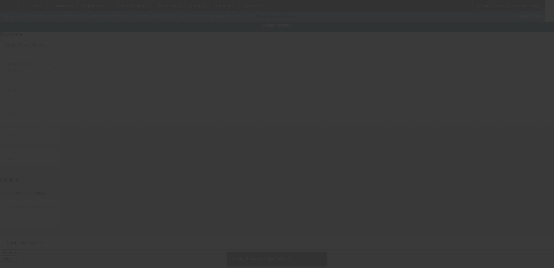
type textarea "Make: Ram; Model: 4500"
type input "[STREET_ADDRESS]"
type input "[GEOGRAPHIC_DATA]"
type input "77001"
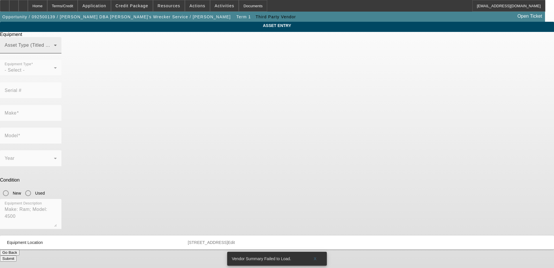
click at [54, 51] on span at bounding box center [29, 47] width 49 height 7
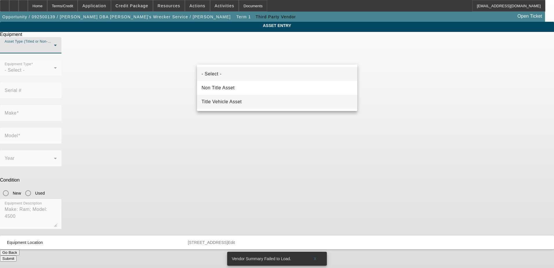
click at [263, 104] on mat-option "Title Vehicle Asset" at bounding box center [277, 102] width 160 height 14
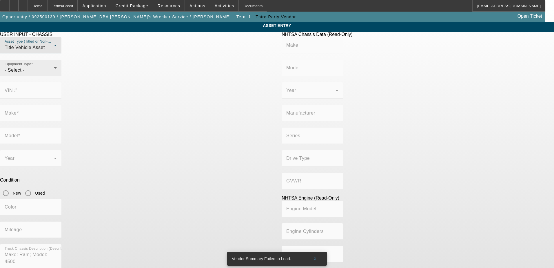
click at [54, 74] on div "- Select -" at bounding box center [29, 70] width 49 height 7
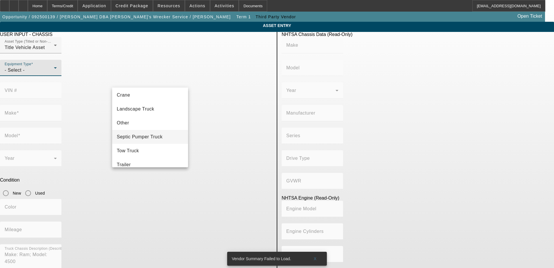
scroll to position [58, 0]
click at [160, 145] on mat-option "Tow Truck" at bounding box center [150, 150] width 76 height 14
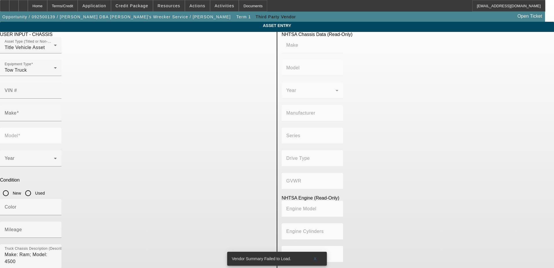
click at [35, 186] on div at bounding box center [28, 193] width 14 height 14
radio input "true"
click at [57, 228] on input "Mileage" at bounding box center [31, 231] width 52 height 7
click at [57, 82] on div "VIN #" at bounding box center [31, 90] width 52 height 16
click at [57, 89] on input "VIN #" at bounding box center [31, 92] width 52 height 7
